Goal: Task Accomplishment & Management: Complete application form

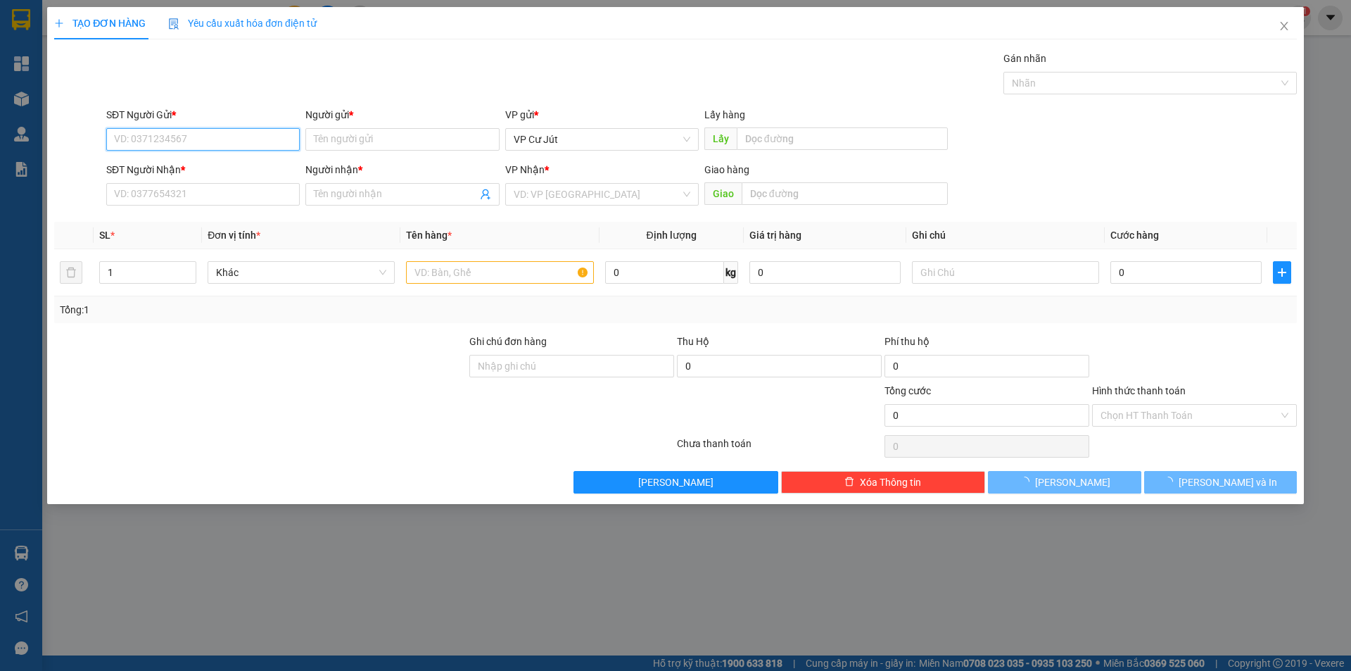
click at [239, 137] on input "SĐT Người Gửi *" at bounding box center [203, 139] width 194 height 23
paste input "0868751745"
type input "0868751745"
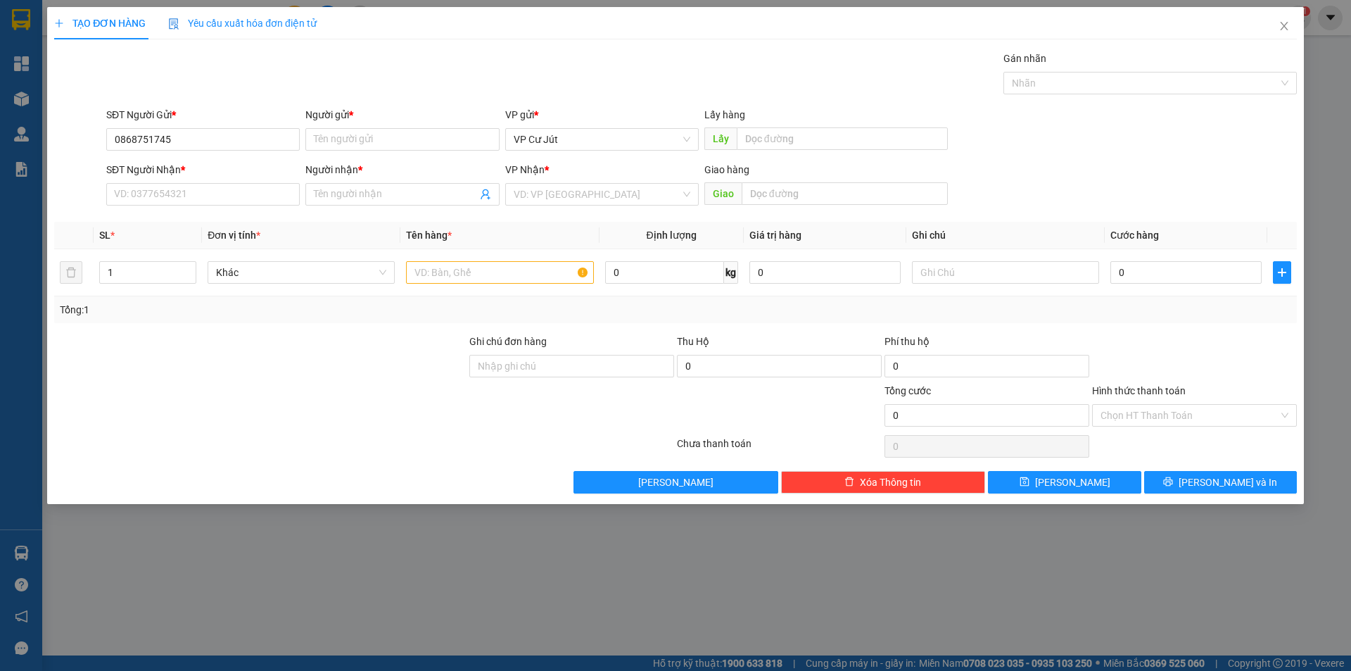
click at [220, 181] on div "SĐT Người Nhận *" at bounding box center [203, 172] width 194 height 21
click at [213, 200] on input "SĐT Người Nhận *" at bounding box center [203, 194] width 194 height 23
paste input "0868751745"
type input "0868751745"
click at [325, 143] on input "Người gửi *" at bounding box center [402, 139] width 194 height 23
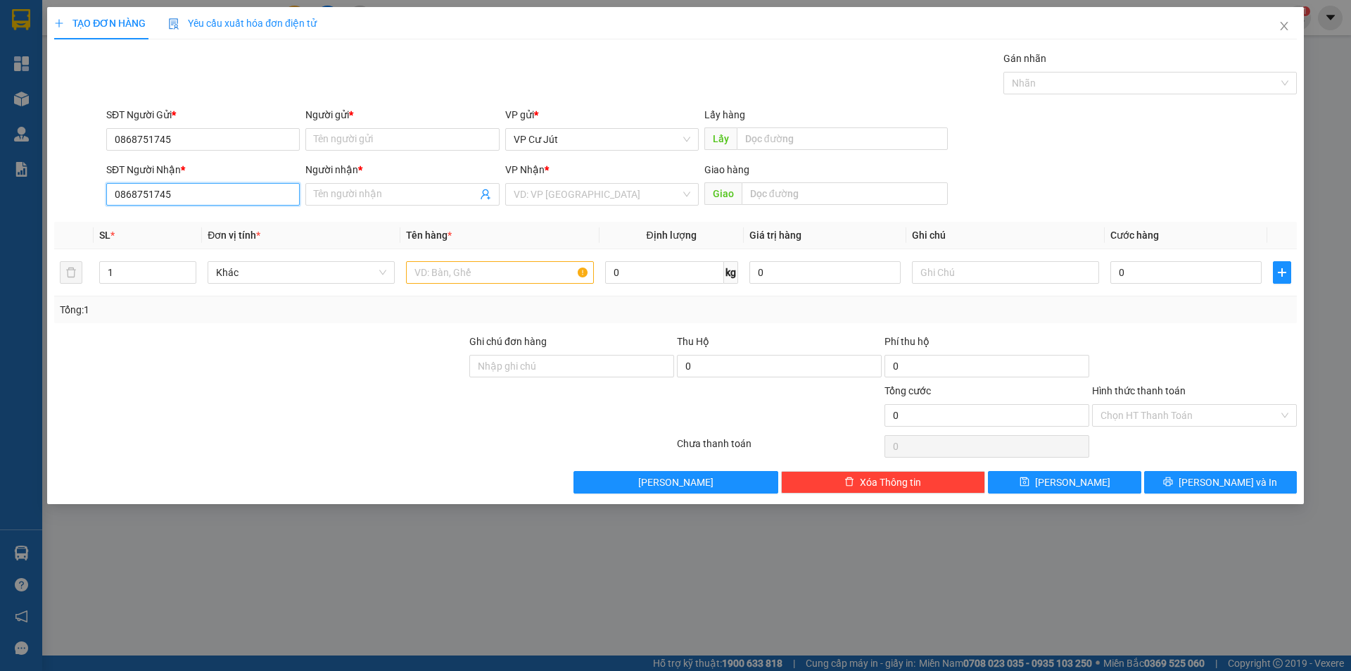
click at [207, 189] on input "0868751745" at bounding box center [203, 194] width 194 height 23
click at [225, 224] on div "0868751745 - [PERSON_NAME]" at bounding box center [203, 222] width 177 height 15
type input "[PERSON_NAME]"
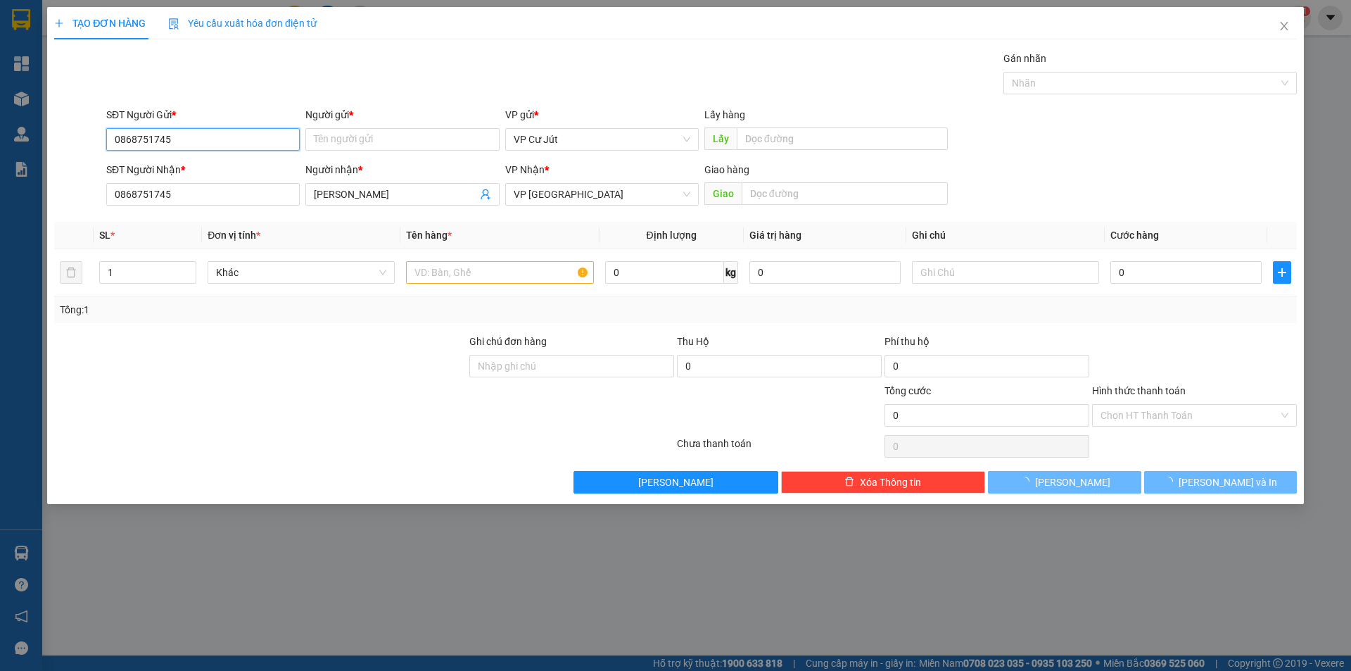
click at [243, 139] on input "0868751745" at bounding box center [203, 139] width 194 height 23
type input "300.000"
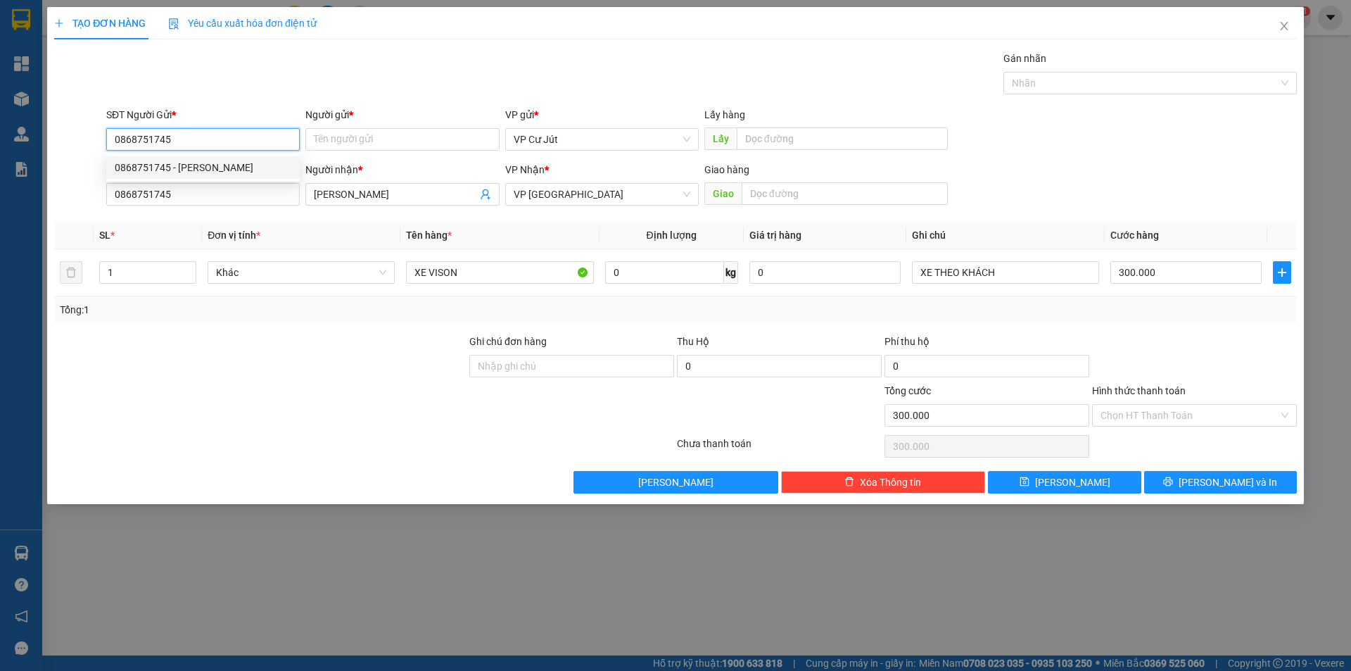
click at [234, 166] on div "0868751745 - [PERSON_NAME]" at bounding box center [203, 167] width 177 height 15
type input "[PERSON_NAME]"
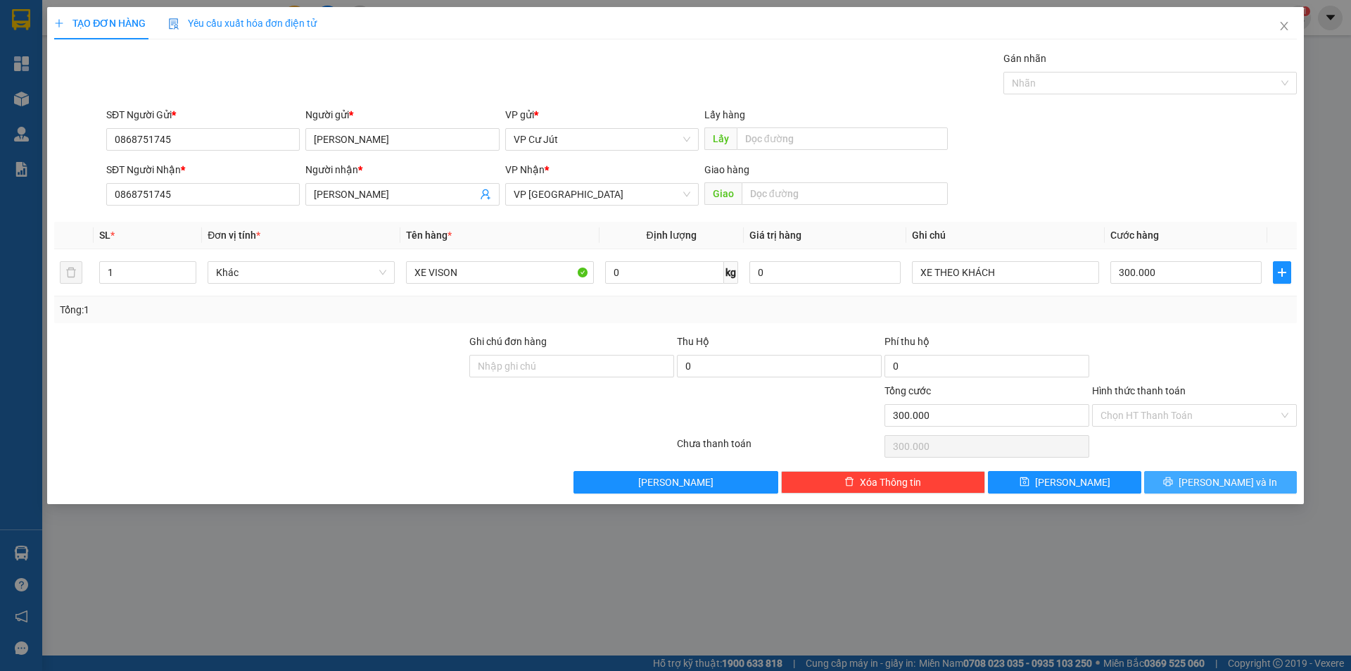
click at [1205, 481] on button "[PERSON_NAME] và In" at bounding box center [1220, 482] width 153 height 23
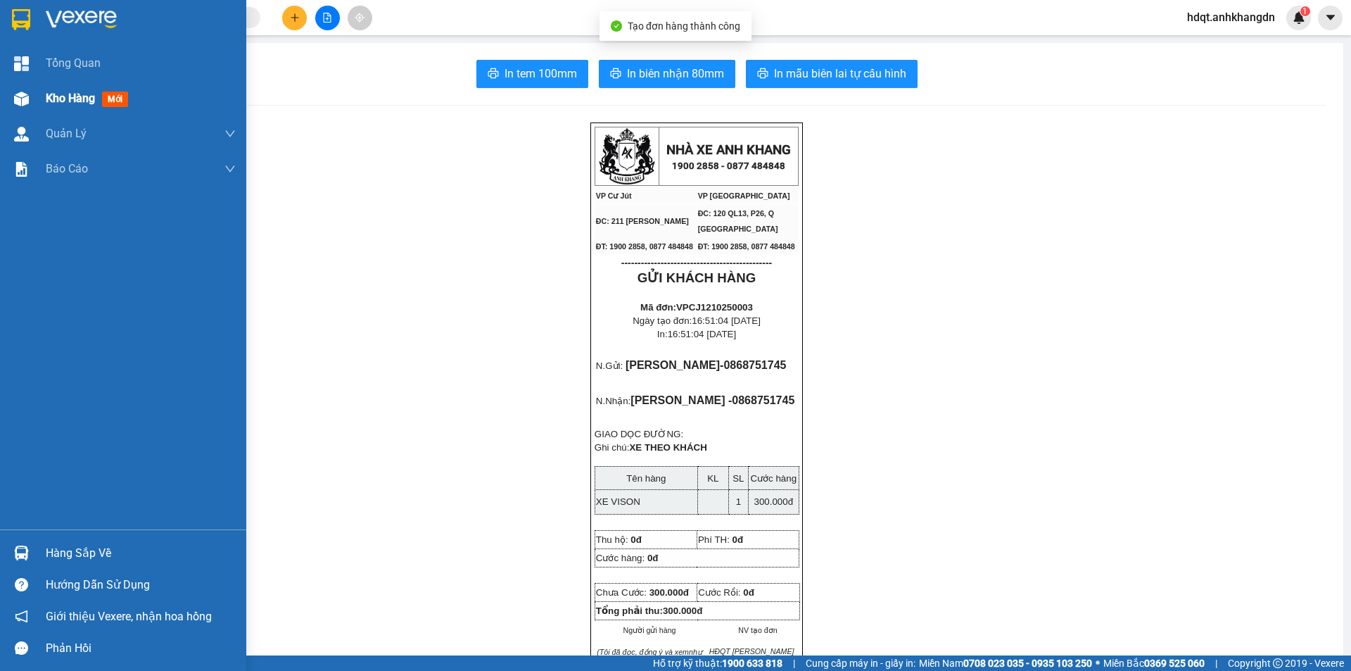
click at [47, 94] on span "Kho hàng" at bounding box center [70, 97] width 49 height 13
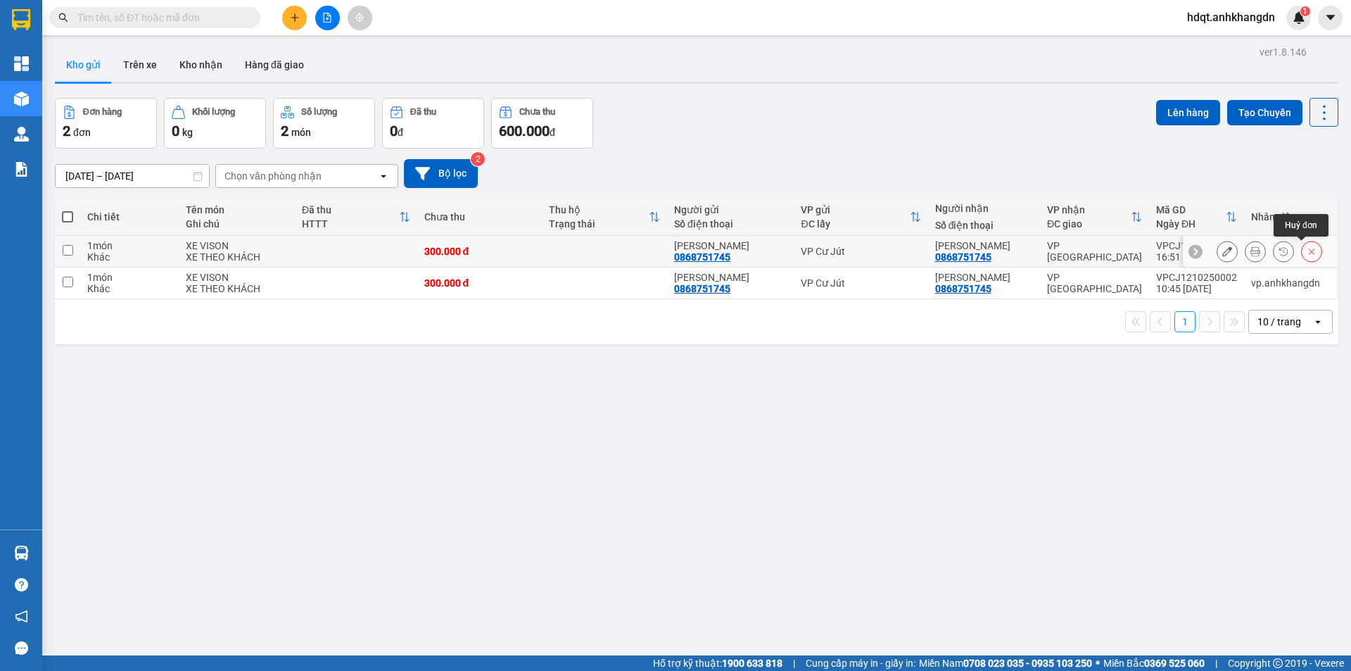
click at [1307, 254] on icon at bounding box center [1312, 251] width 10 height 10
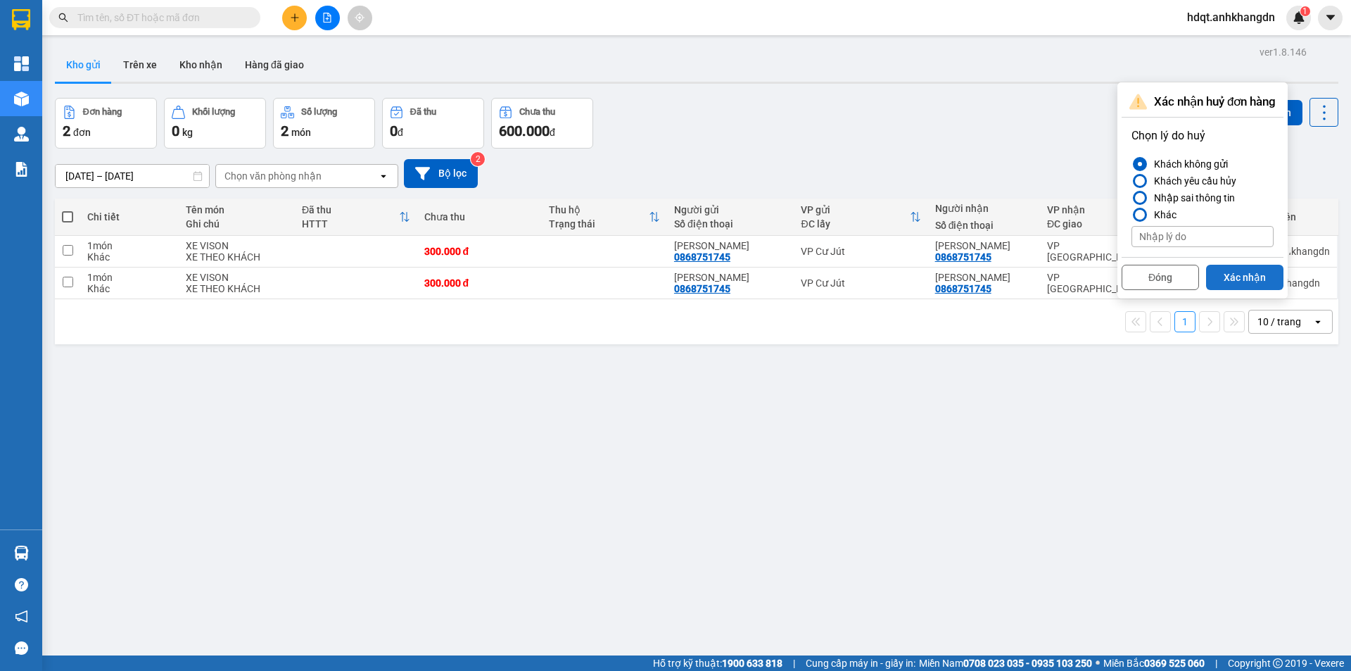
click at [1234, 272] on button "Xác nhận" at bounding box center [1244, 277] width 77 height 25
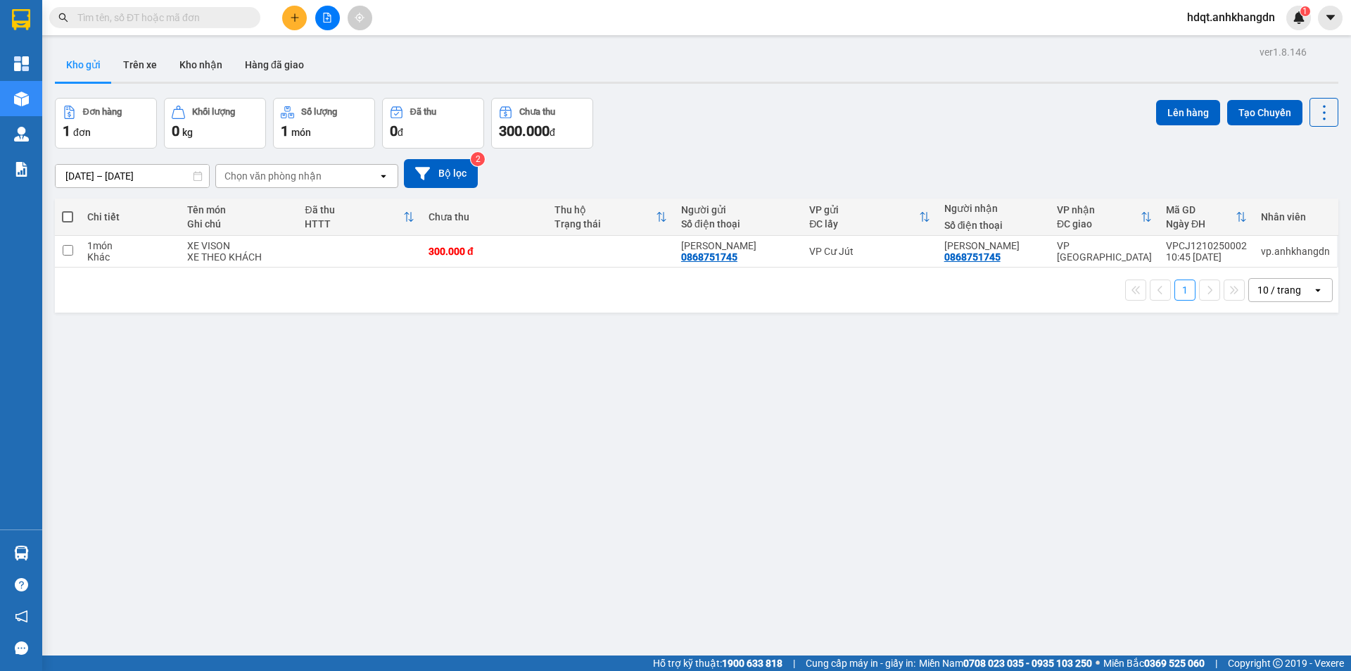
click at [1048, 148] on div "[DATE] – [DATE] Press the down arrow key to interact with the calendar and sele…" at bounding box center [696, 173] width 1283 height 50
click at [761, 162] on div "[DATE] – [DATE] Press the down arrow key to interact with the calendar and sele…" at bounding box center [696, 173] width 1283 height 29
click at [294, 20] on icon "plus" at bounding box center [295, 18] width 10 height 10
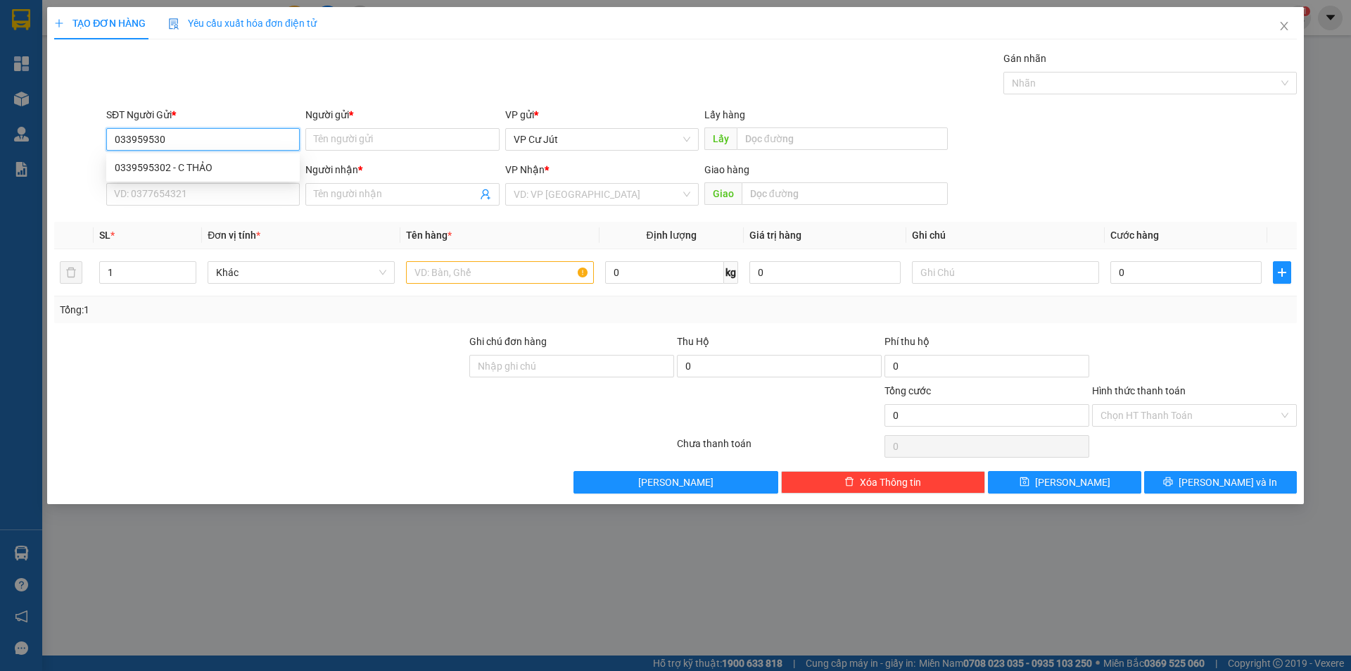
type input "0339595302"
click at [221, 172] on div "0339595302 - C THẢO" at bounding box center [203, 167] width 177 height 15
type input "C THẢO"
type input "0847952411"
type input "chiến"
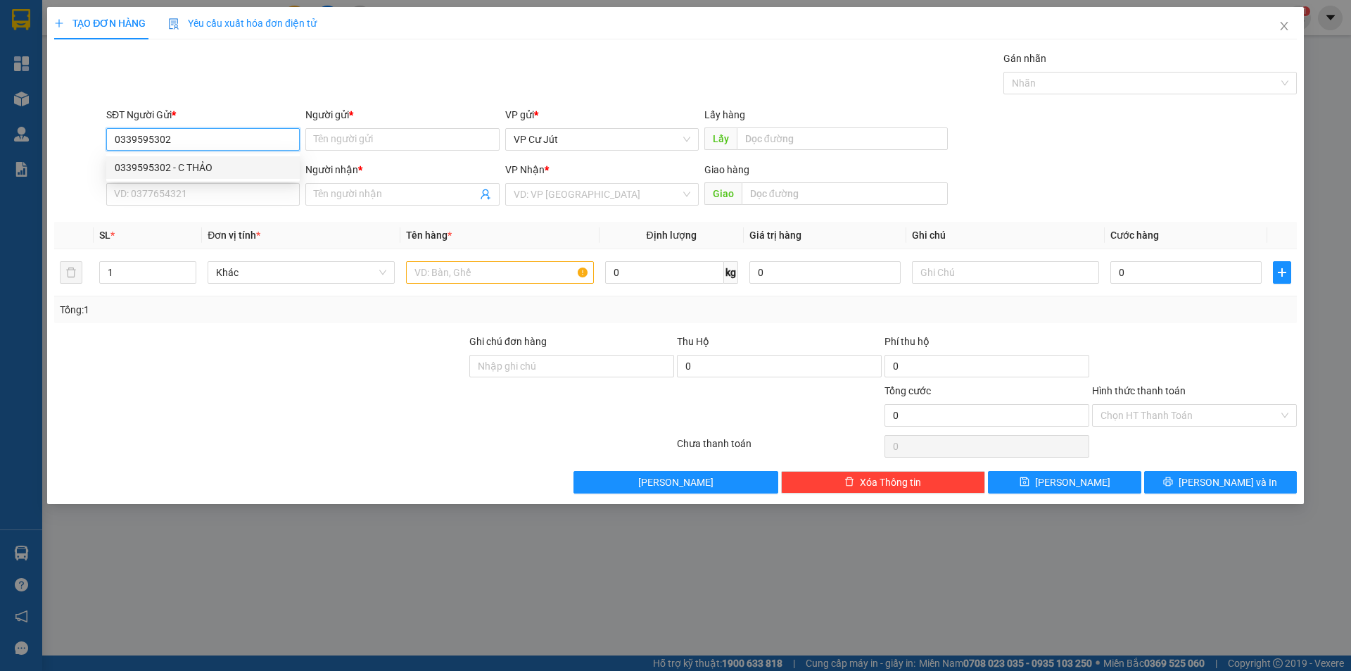
type input "N4 ĐỊA CHẤT"
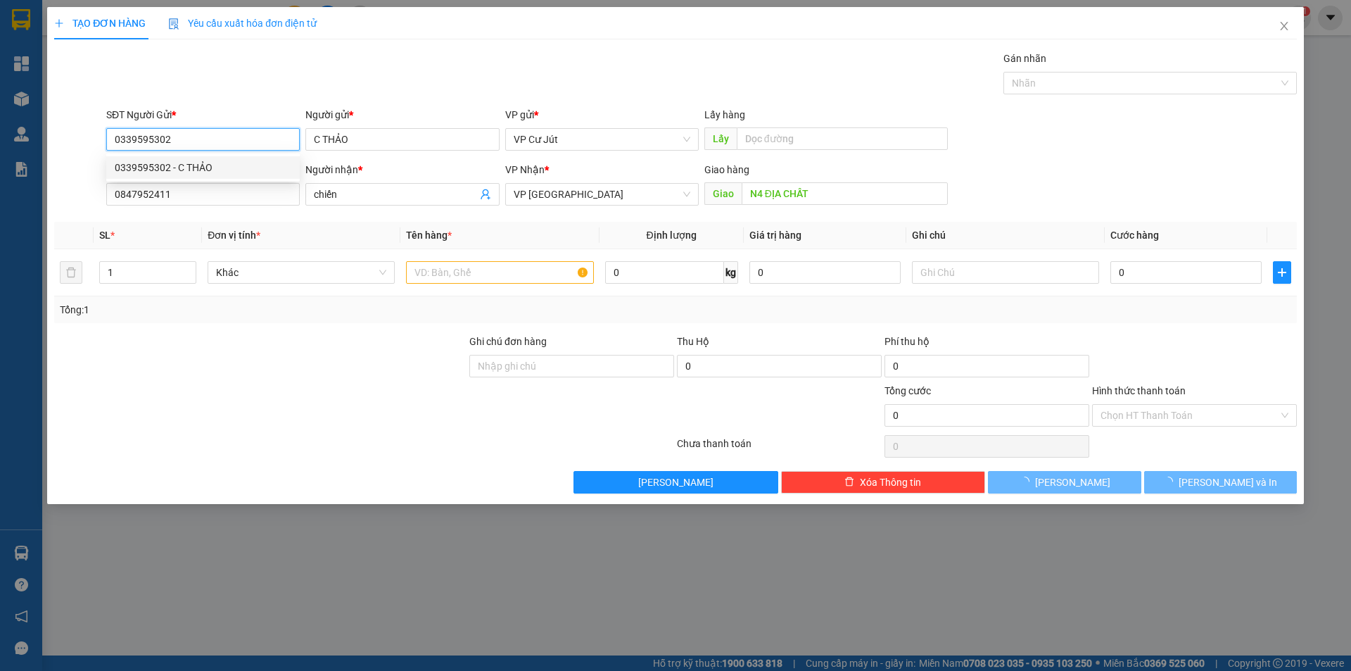
type input "220.000"
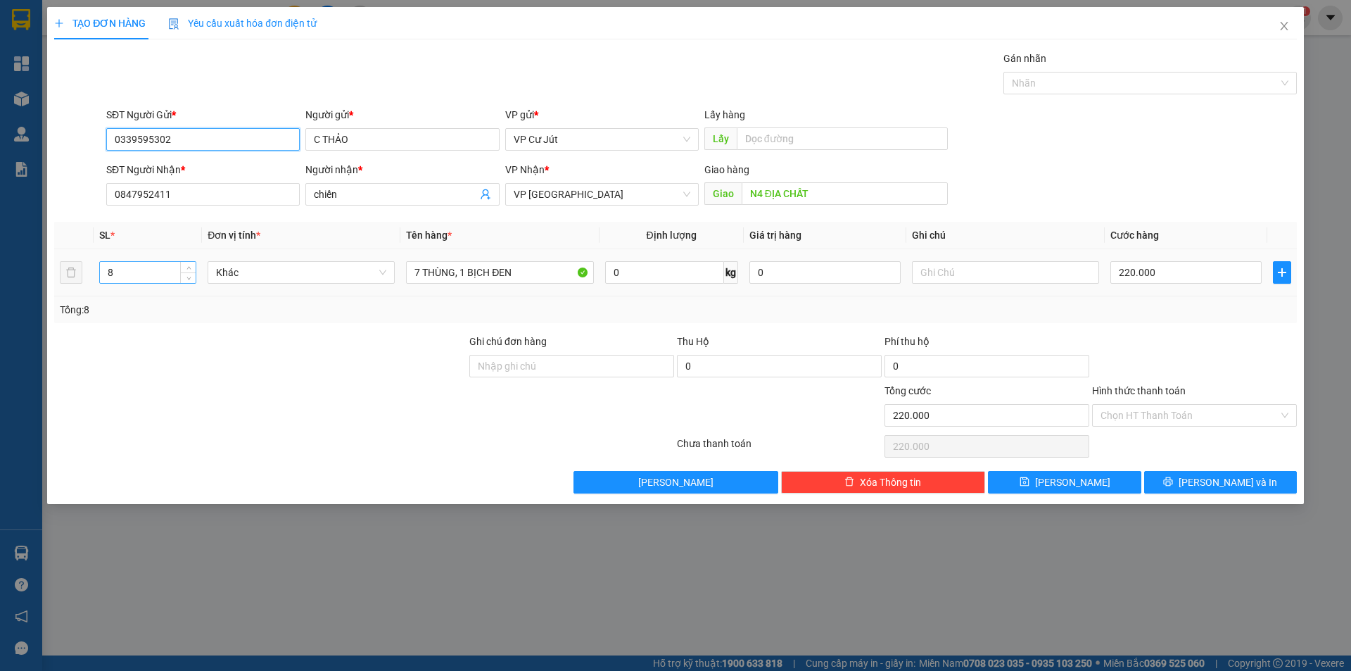
type input "0339595302"
click at [121, 277] on input "8" at bounding box center [148, 272] width 96 height 21
type input "1"
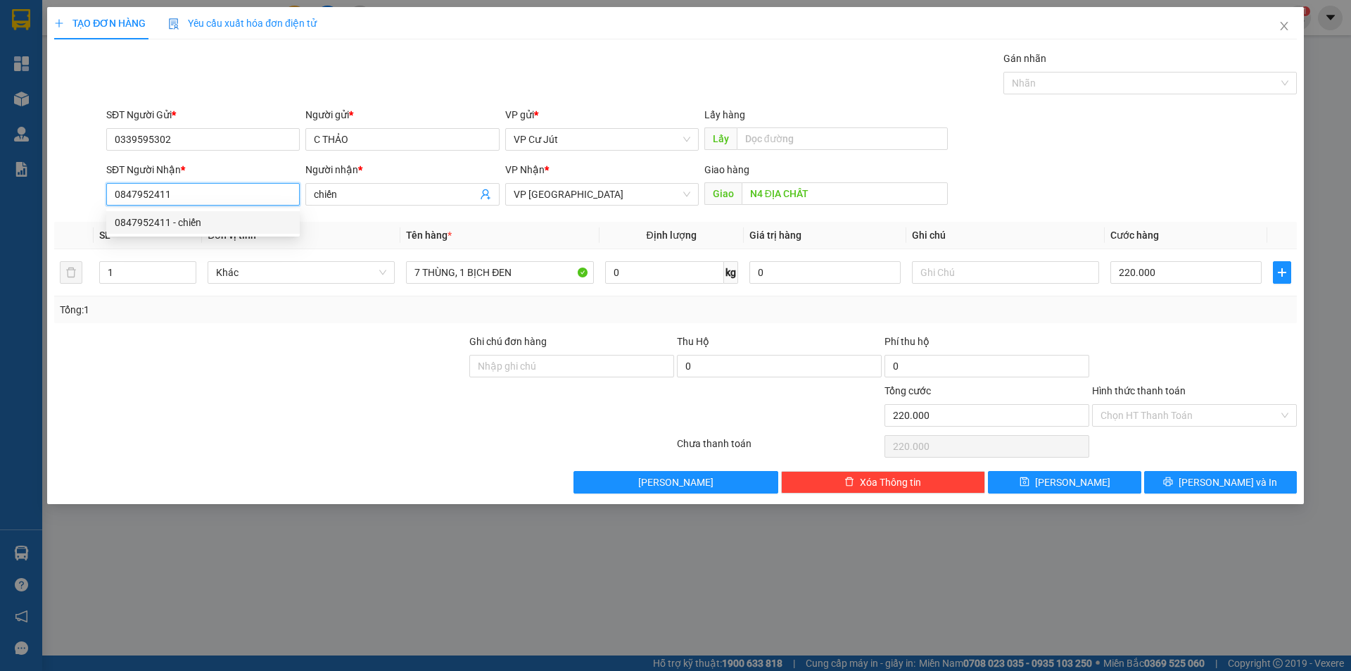
drag, startPoint x: 218, startPoint y: 192, endPoint x: 66, endPoint y: 240, distance: 159.3
click at [66, 240] on div "Transit Pickup Surcharge Ids Transit Deliver Surcharge Ids Transit Deliver Surc…" at bounding box center [675, 272] width 1243 height 443
type input "0962048048"
click at [259, 229] on div "0962048048 - tiên" at bounding box center [203, 222] width 177 height 15
type input "tiên"
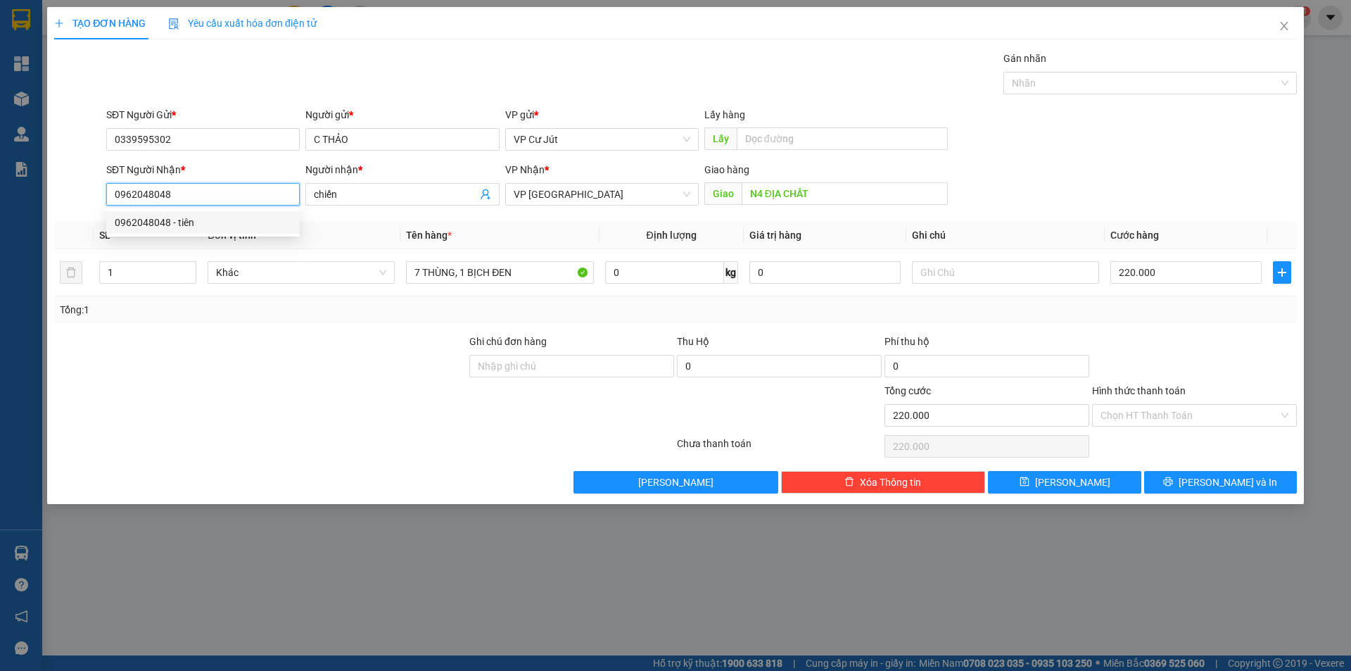
type input "Vòng Xoay gò đậu td1 BD"
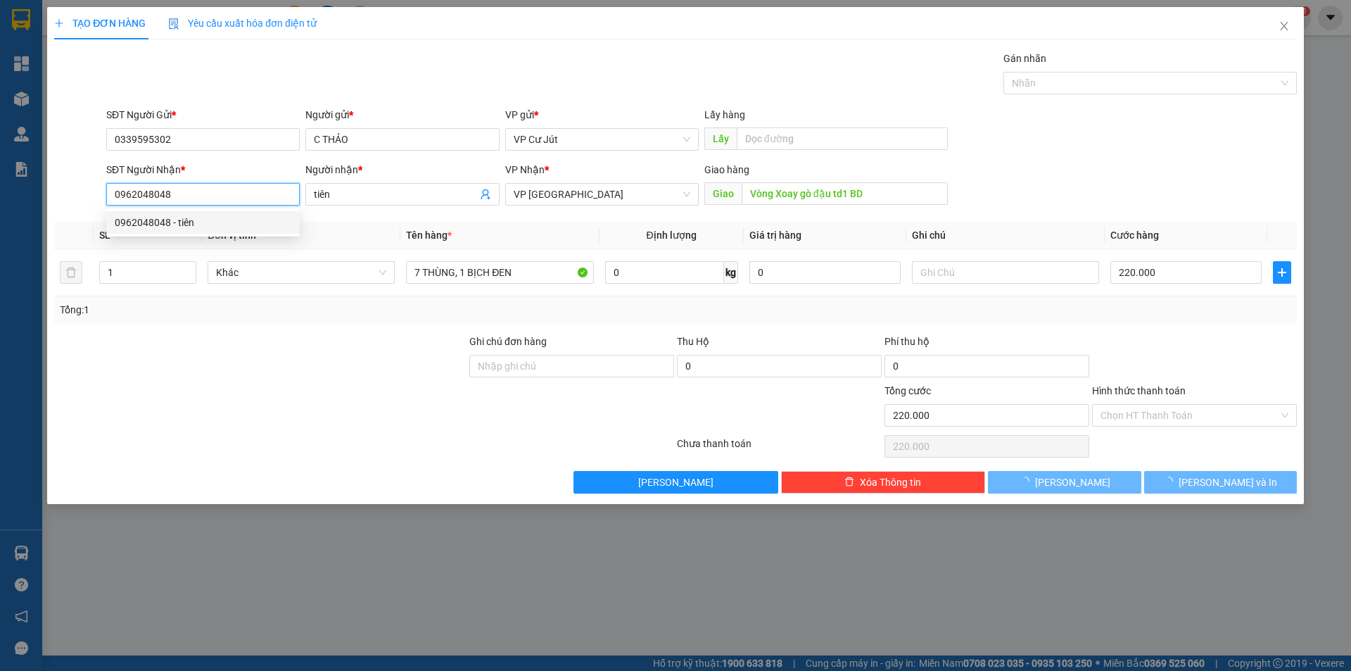
type input "50.000"
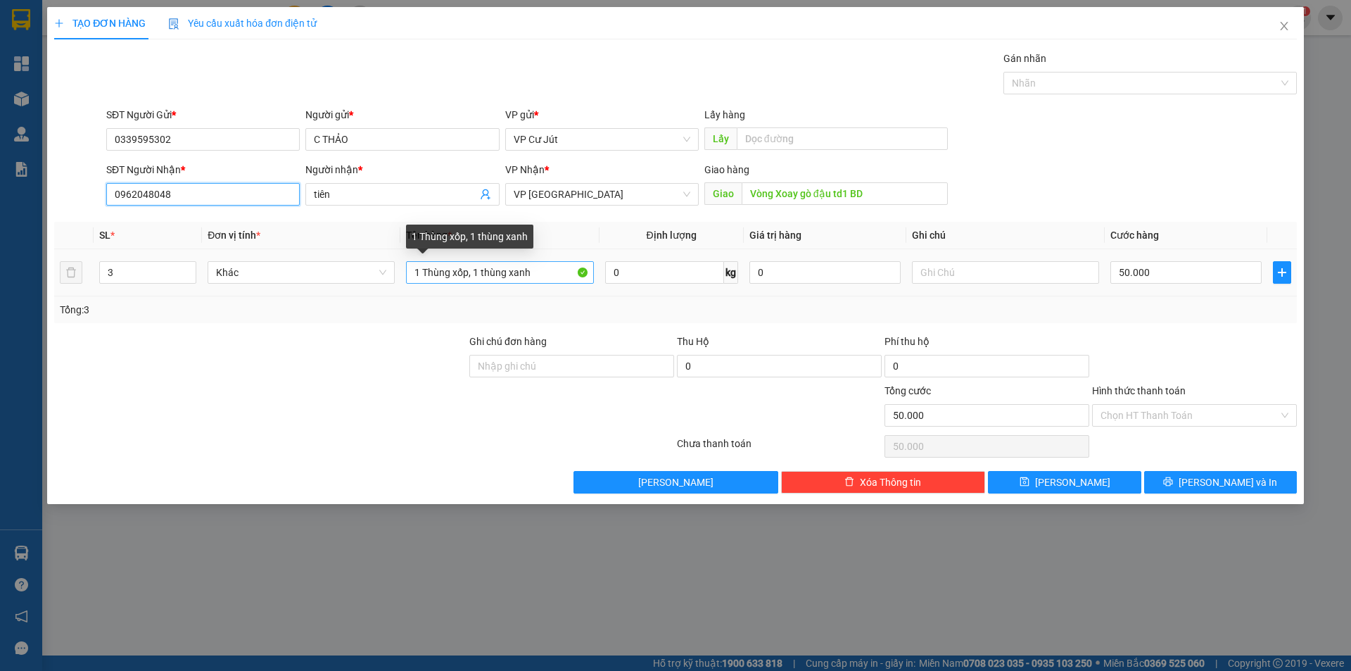
type input "0962048048"
drag, startPoint x: 543, startPoint y: 276, endPoint x: 340, endPoint y: 275, distance: 202.7
click at [340, 275] on tr "3 Khác 1 Thùng xốp, 1 thùng xanh 0 kg 0 50.000" at bounding box center [675, 272] width 1243 height 47
type input "TG"
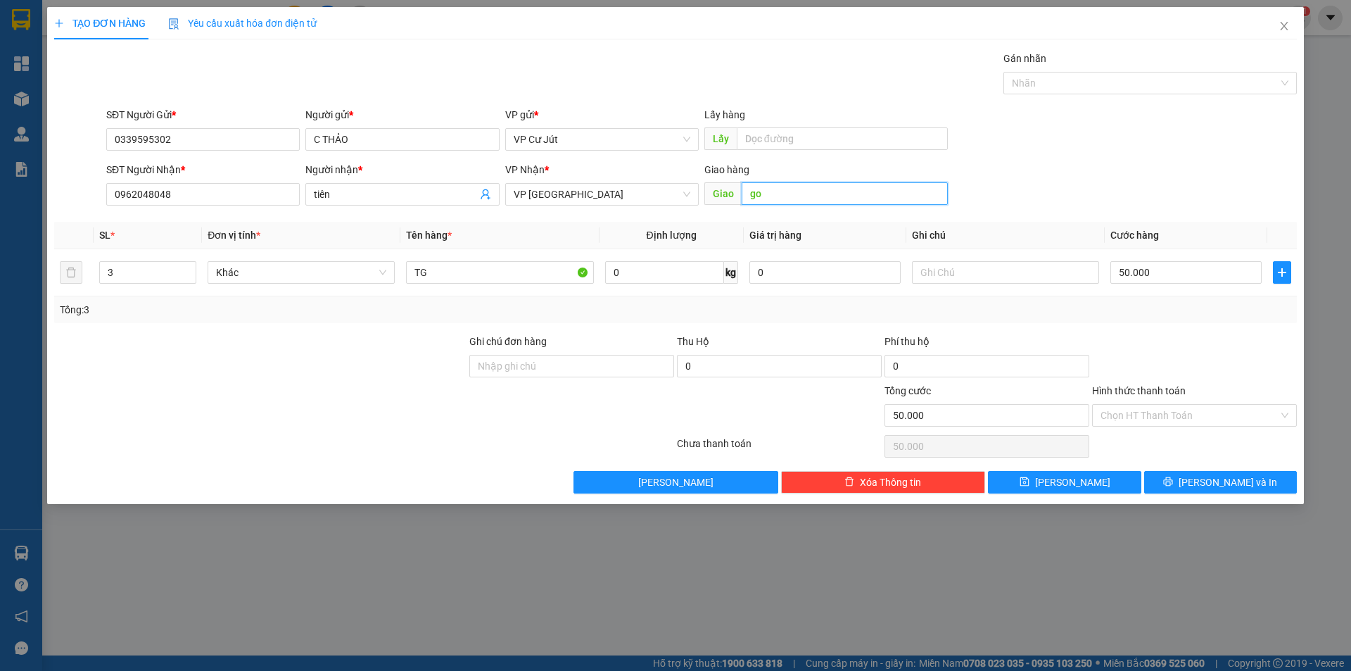
type input "g"
type input "GÒ ĐẬU"
click at [883, 145] on input "text" at bounding box center [842, 138] width 211 height 23
type input "N3 CỬA RỪNG"
click at [1210, 267] on input "50.000" at bounding box center [1185, 272] width 151 height 23
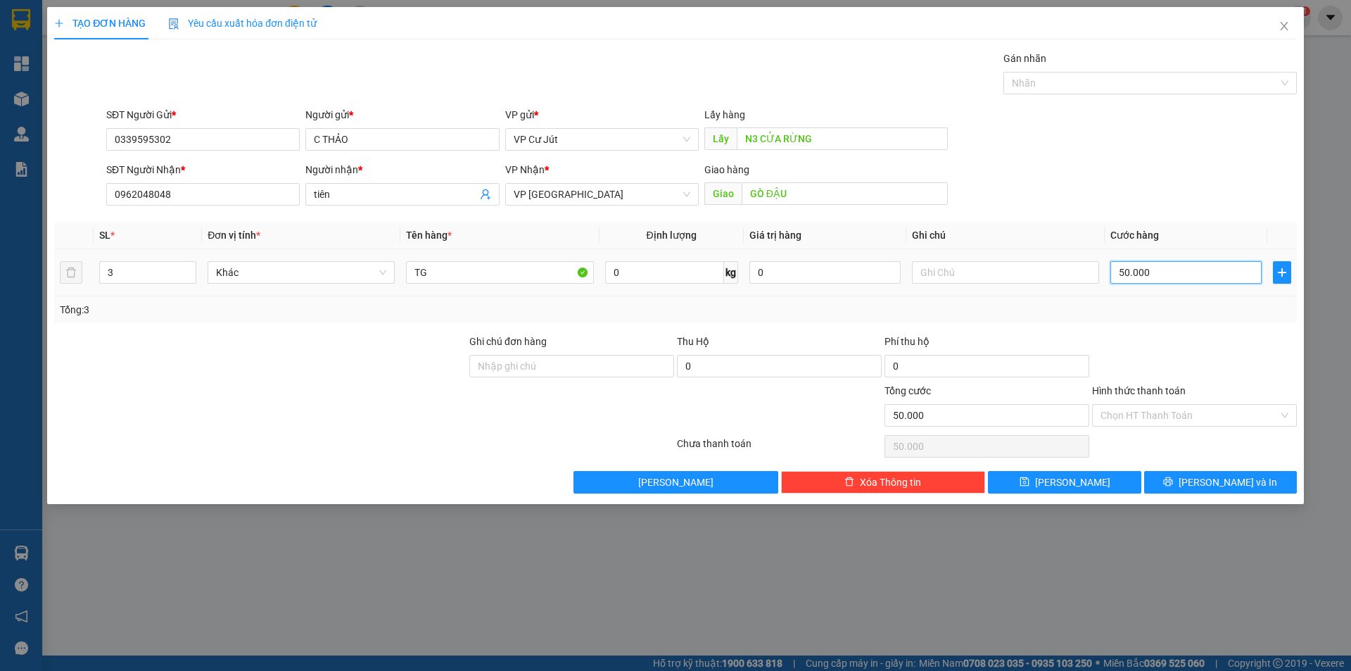
type input "0"
type input "70"
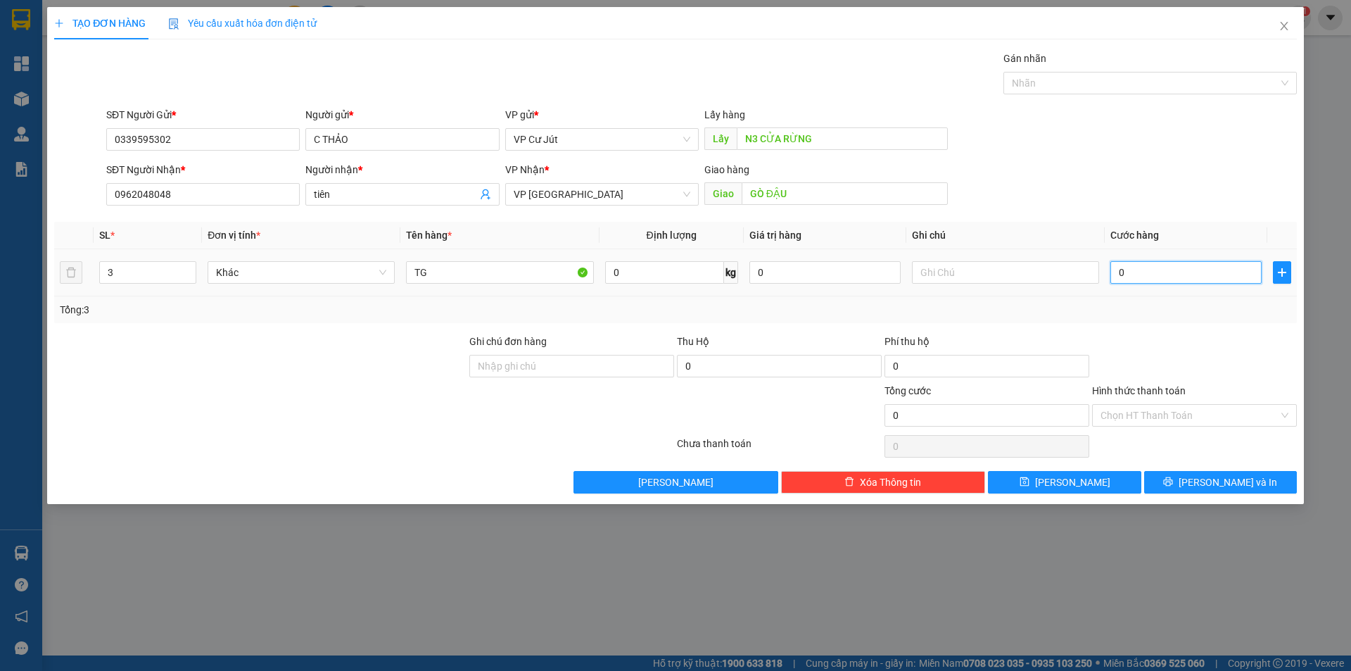
type input "70"
type input "700"
type input "7.000"
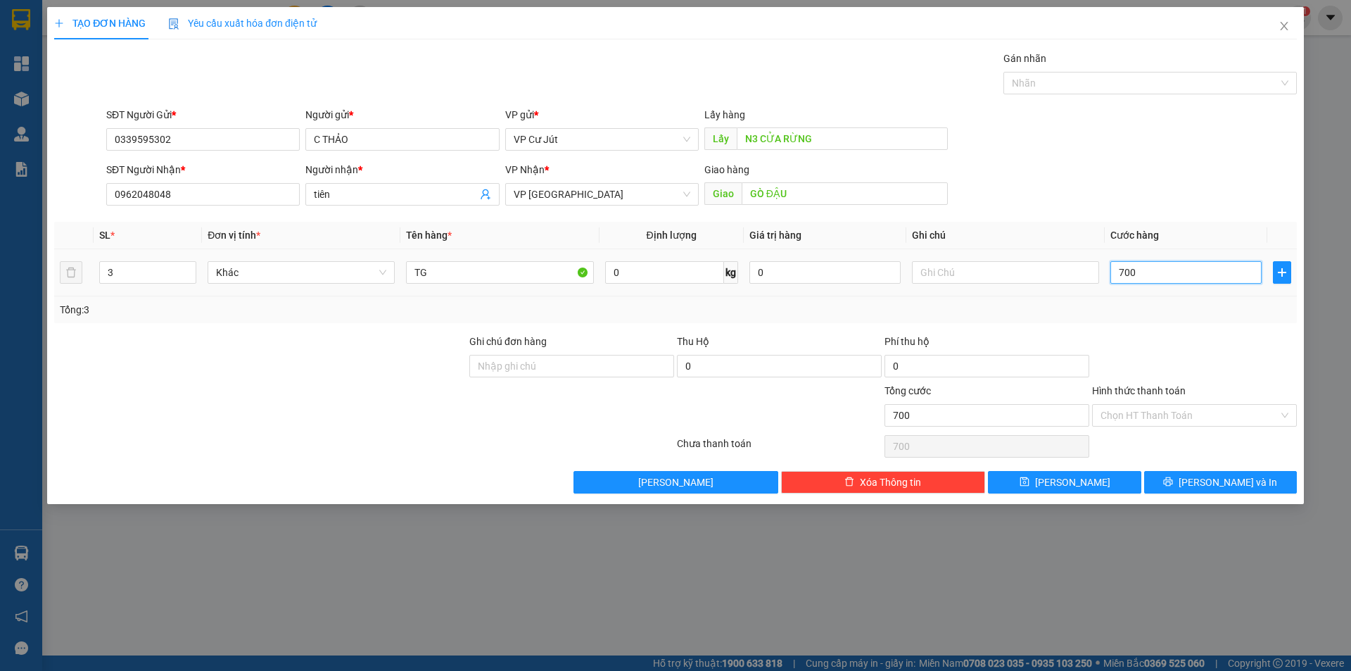
type input "7.000"
type input "70.000"
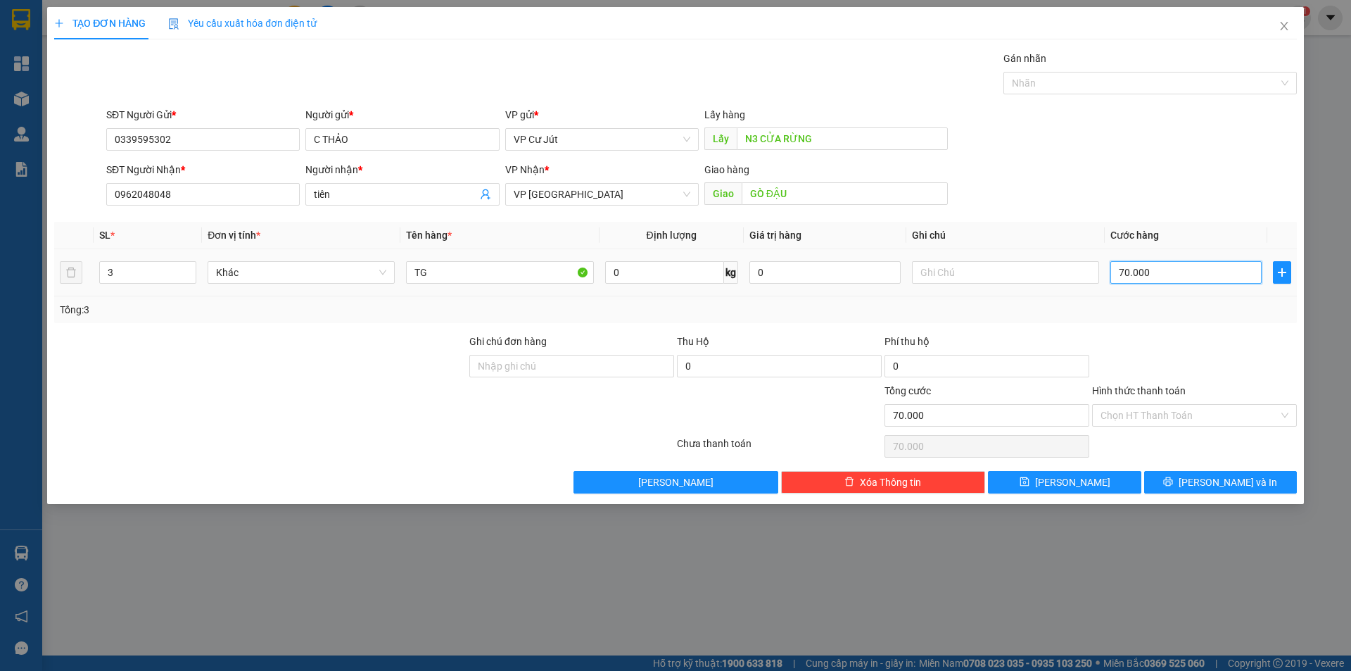
type input "700.000"
type input "70.000"
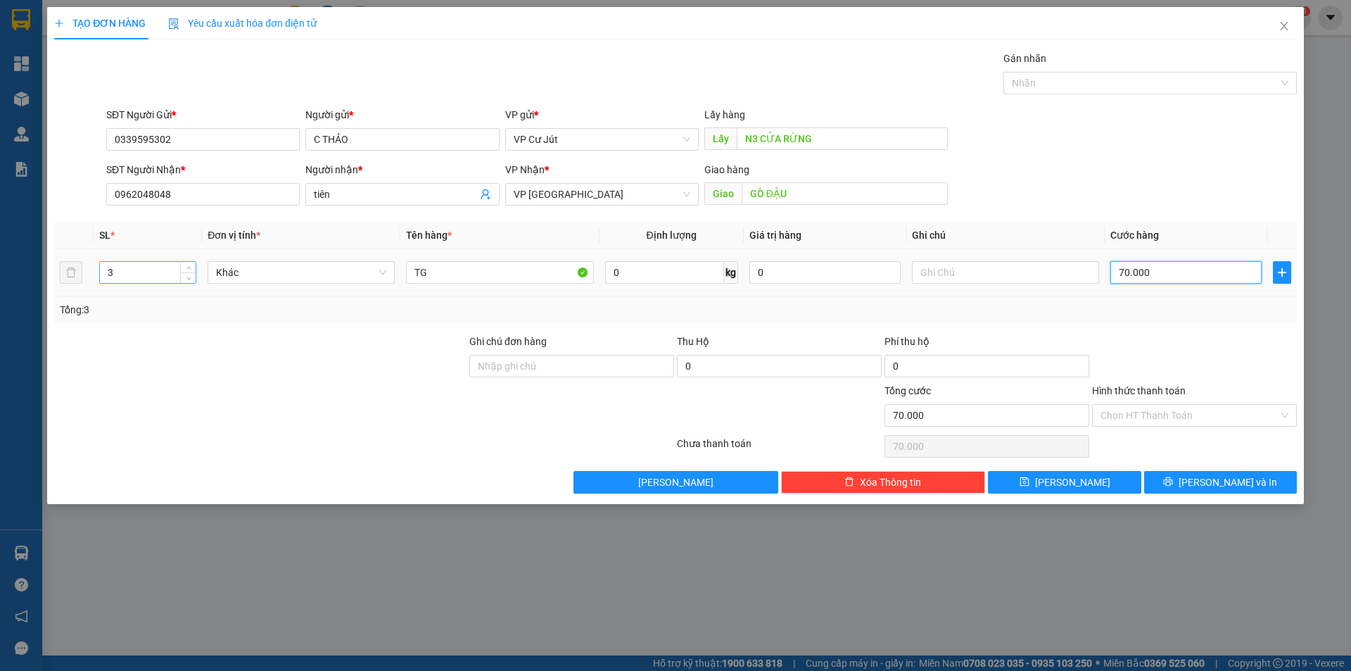
type input "70.000"
click at [158, 271] on input "3" at bounding box center [148, 272] width 96 height 21
type input "1"
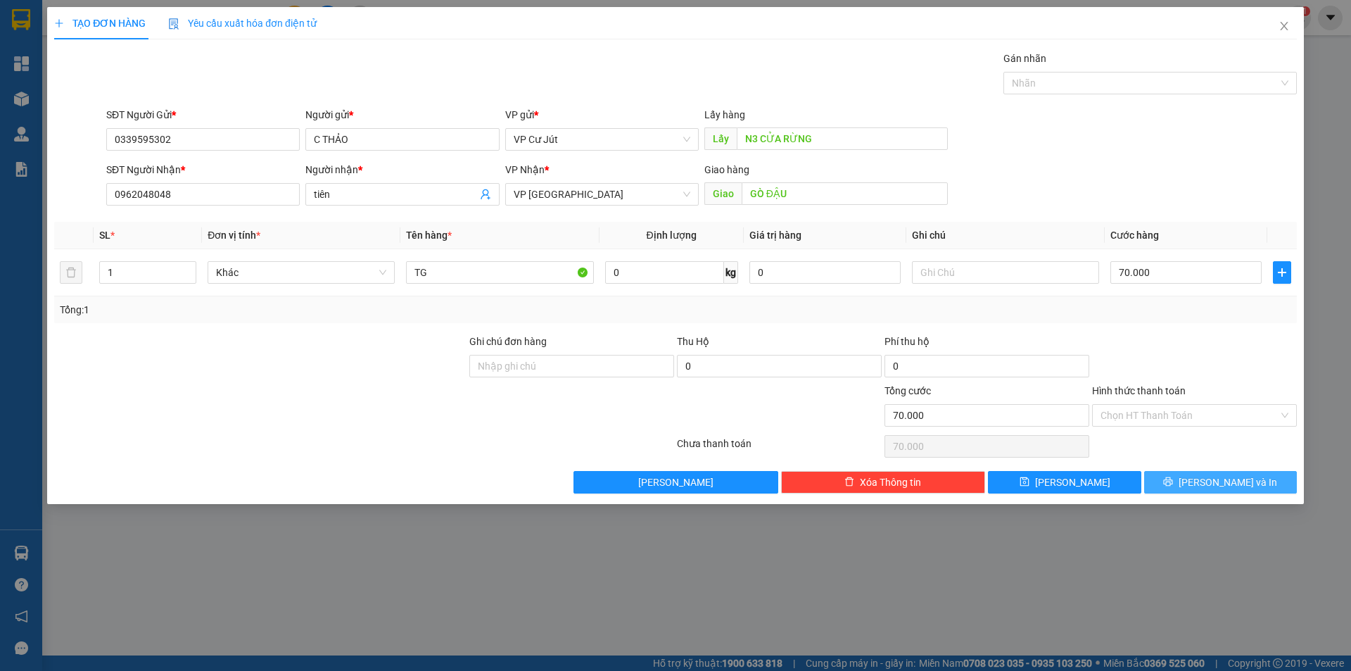
click at [1215, 476] on span "[PERSON_NAME] và In" at bounding box center [1228, 481] width 99 height 15
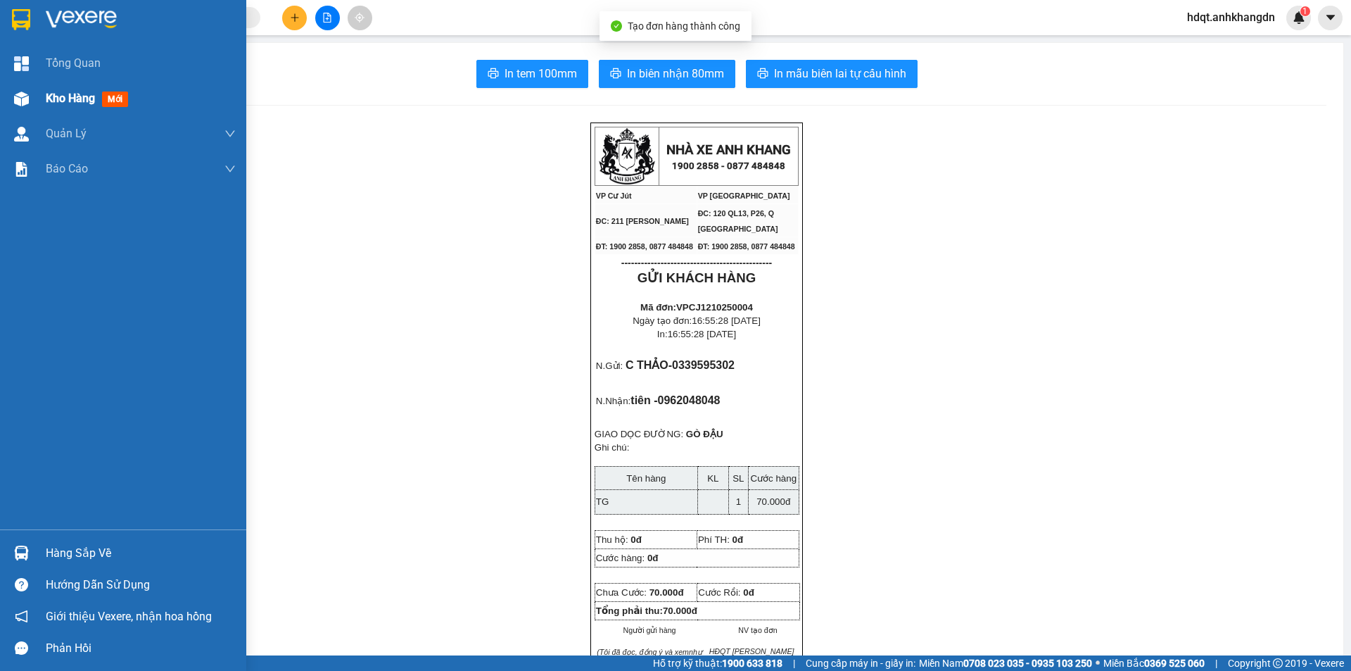
click at [52, 99] on span "Kho hàng" at bounding box center [70, 97] width 49 height 13
